Goal: Task Accomplishment & Management: Complete application form

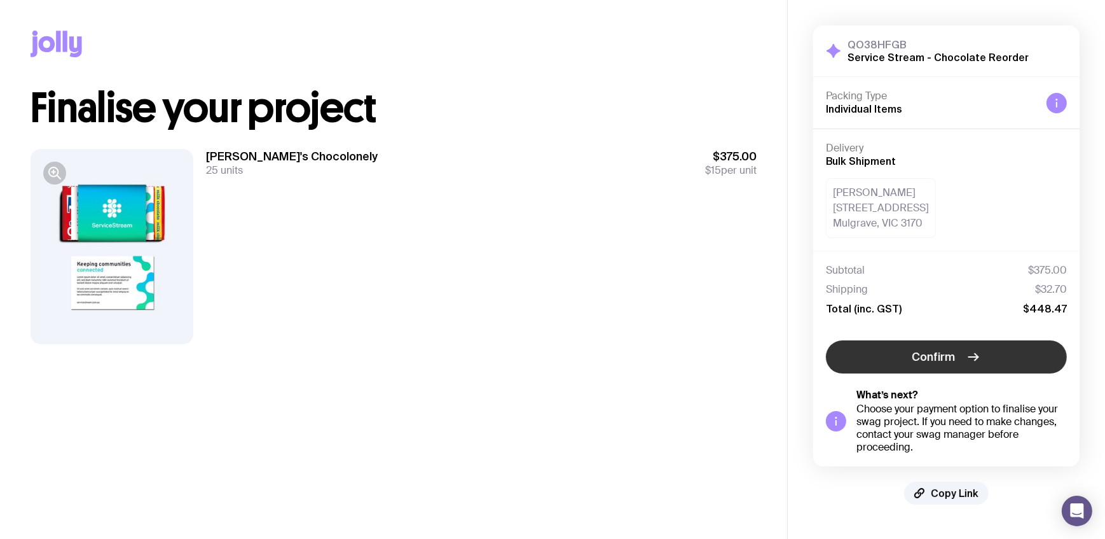
click at [961, 357] on button "Confirm" at bounding box center [946, 356] width 241 height 33
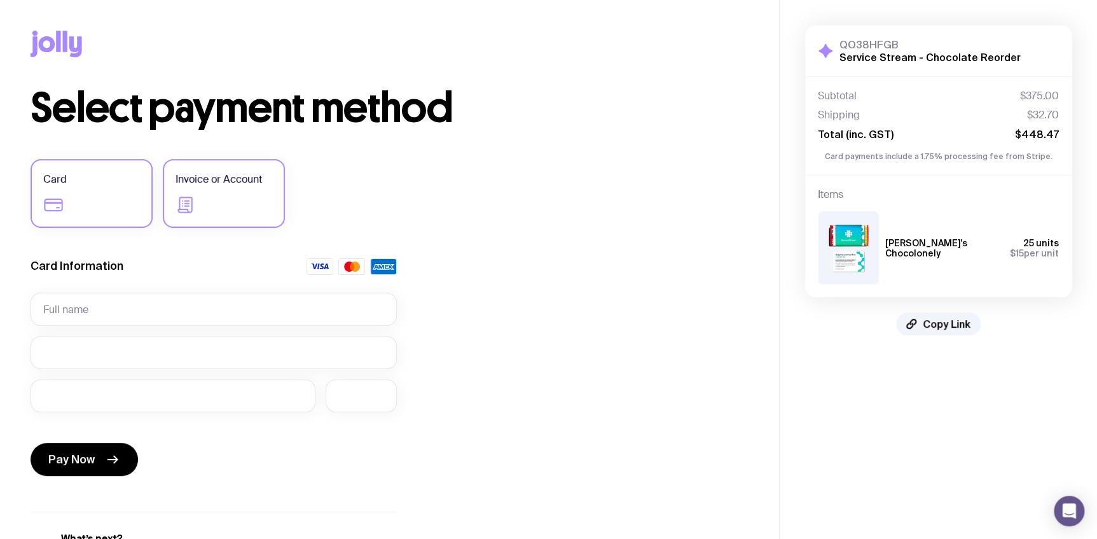
click at [247, 205] on label "Invoice or Account" at bounding box center [224, 193] width 122 height 69
click at [0, 0] on input "Invoice or Account" at bounding box center [0, 0] width 0 height 0
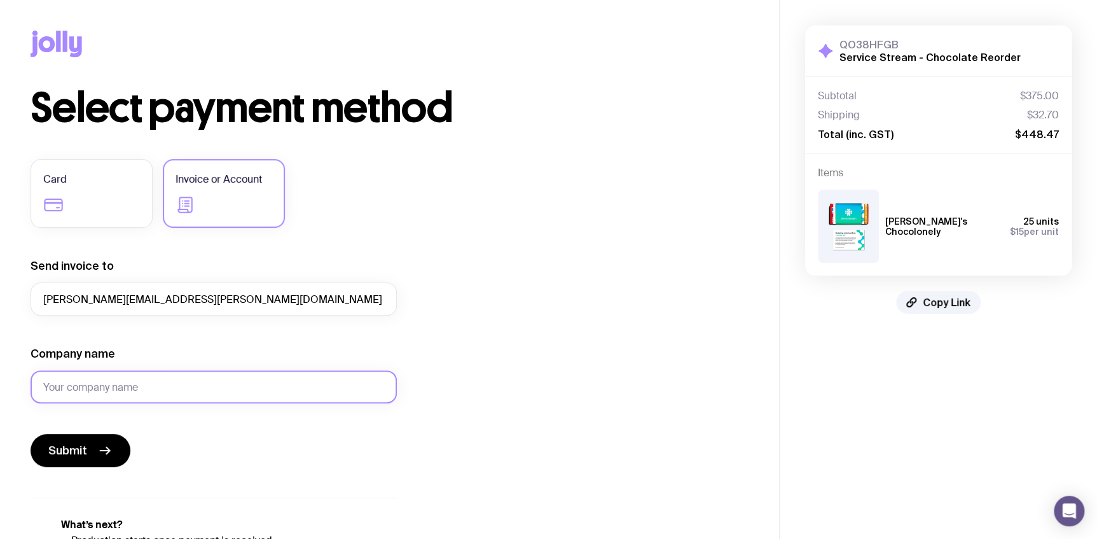
click at [139, 388] on input "Company name" at bounding box center [214, 386] width 366 height 33
type input "Service Stream"
click at [113, 456] on button "Submit" at bounding box center [81, 450] width 100 height 33
